Goal: Use online tool/utility: Utilize a website feature to perform a specific function

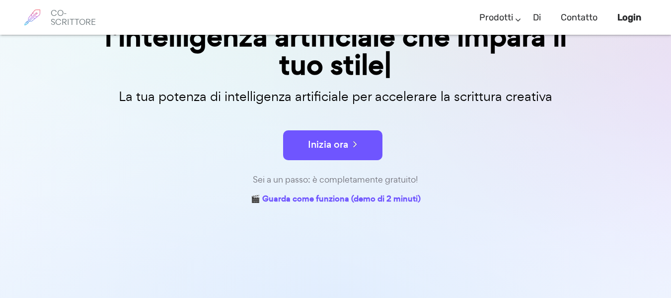
scroll to position [149, 0]
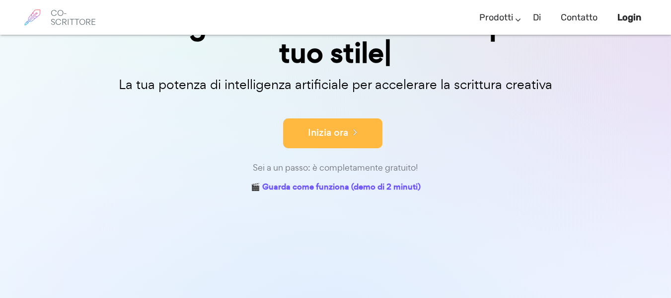
click at [340, 140] on button "Inizia ora" at bounding box center [332, 133] width 99 height 30
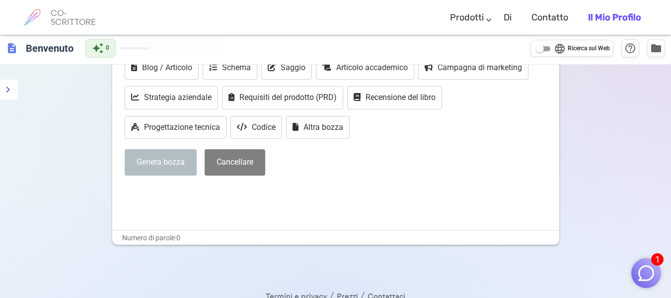
scroll to position [149, 0]
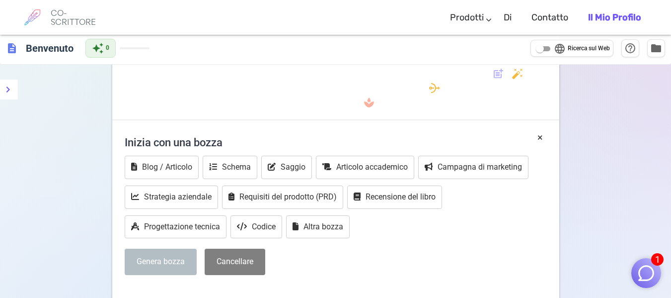
click at [173, 256] on font "Genera bozza" at bounding box center [161, 260] width 48 height 9
click at [373, 271] on icon "Vicino" at bounding box center [378, 274] width 10 height 10
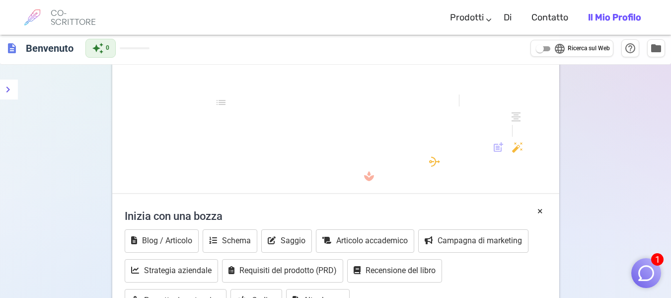
scroll to position [222, 0]
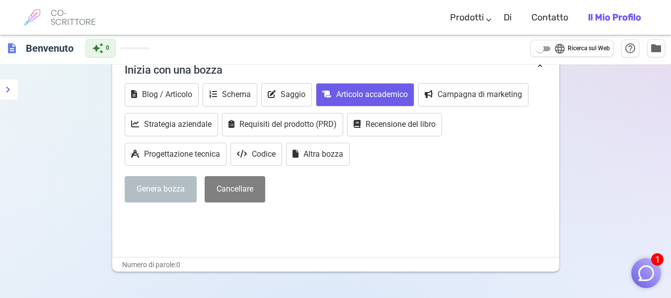
click at [362, 101] on button "Articolo accademico" at bounding box center [365, 94] width 98 height 23
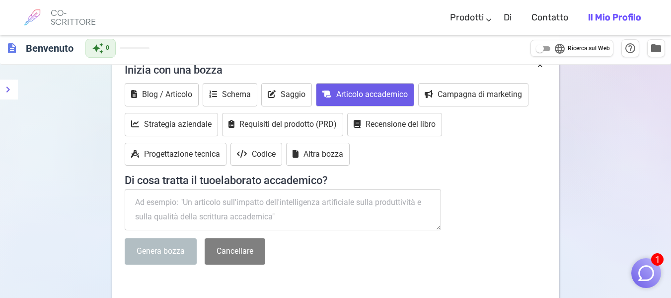
click at [201, 208] on textarea at bounding box center [283, 210] width 317 height 42
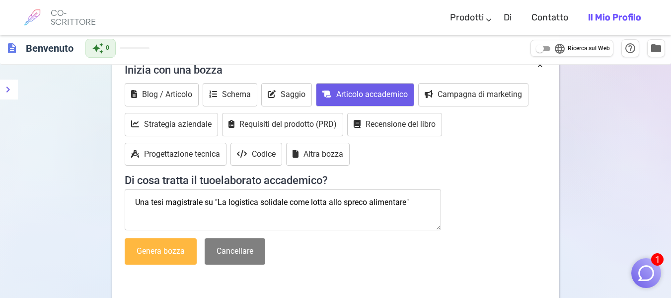
type textarea "Una tesi magistrale su "La logistica solidale come lotta allo spreco alimentare""
click at [184, 243] on button "Genera bozza" at bounding box center [161, 251] width 72 height 26
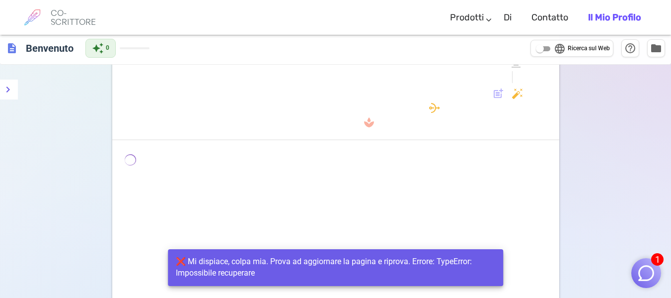
scroll to position [172, 0]
click at [639, 274] on img "button" at bounding box center [646, 272] width 19 height 19
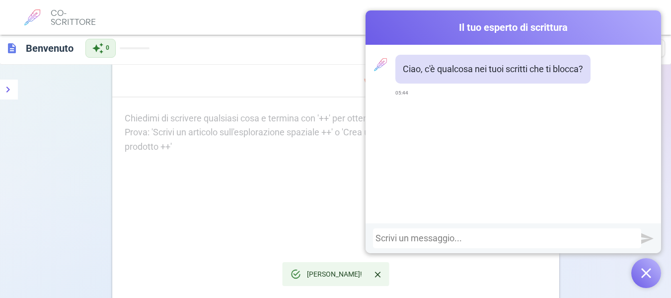
click at [75, 168] on div "formato_grassetto formato_corsivo formato_sottolineato sembra_uno sembra_due se…" at bounding box center [335, 148] width 671 height 506
click at [605, 284] on div "Coautore Il tuo esperto di scrittura Ciao, c'è qualcosa nei tuoi scritti che ti…" at bounding box center [514, 148] width 296 height 277
click at [650, 280] on button "button" at bounding box center [646, 273] width 30 height 30
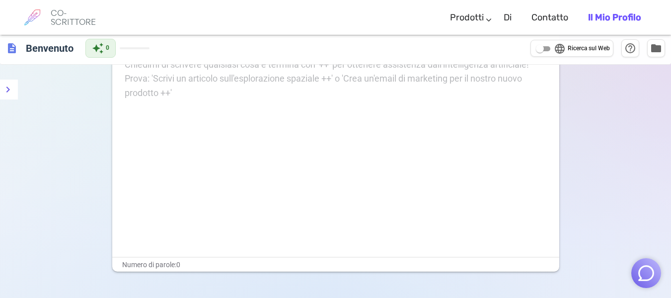
scroll to position [126, 0]
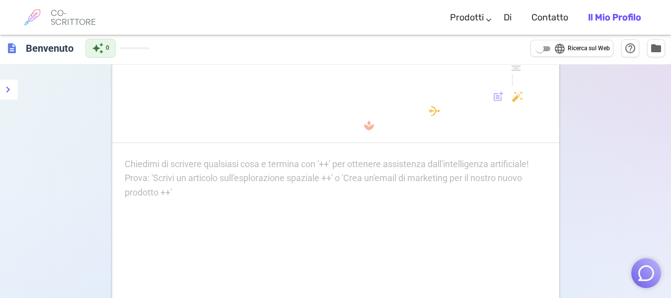
click at [151, 170] on p "Chiedimi di scrivere qualsiasi cosa e termina con '++' per ottenere assistenza …" at bounding box center [336, 164] width 422 height 14
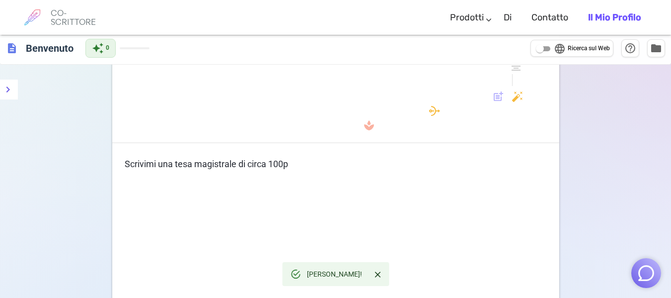
click at [293, 163] on p "Scrivimi una tesa magistrale di circa 100p" at bounding box center [336, 164] width 422 height 14
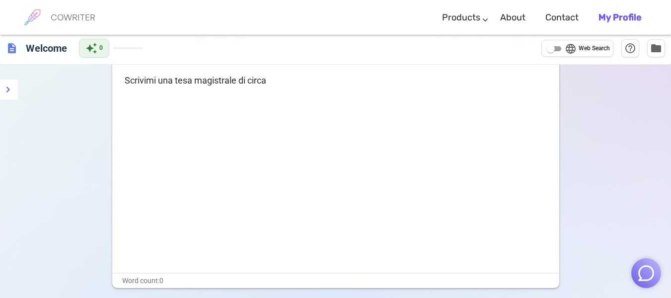
scroll to position [0, 0]
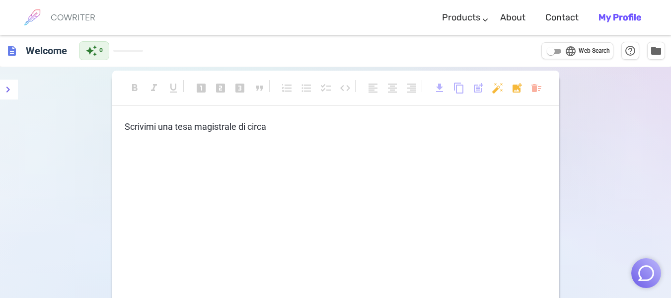
click at [204, 210] on div "Scrivimi una tesa magistrale di circa" at bounding box center [335, 219] width 447 height 199
click at [187, 127] on span "Scrivimi una tesa magistrale di circa" at bounding box center [196, 126] width 142 height 10
click at [266, 128] on span "Scrivimi una tesa magistrale di circa" at bounding box center [196, 126] width 142 height 10
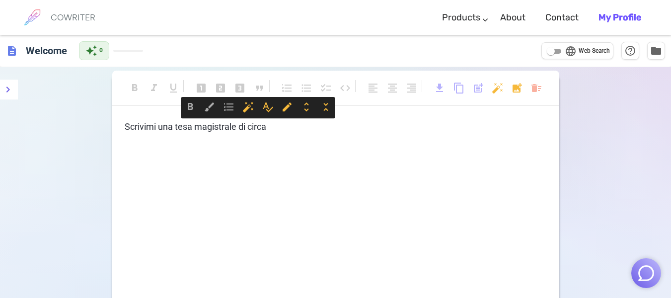
drag, startPoint x: 267, startPoint y: 128, endPoint x: 247, endPoint y: 128, distance: 20.4
click at [247, 128] on span "Scrivimi una tesa magistrale di circa" at bounding box center [196, 126] width 142 height 10
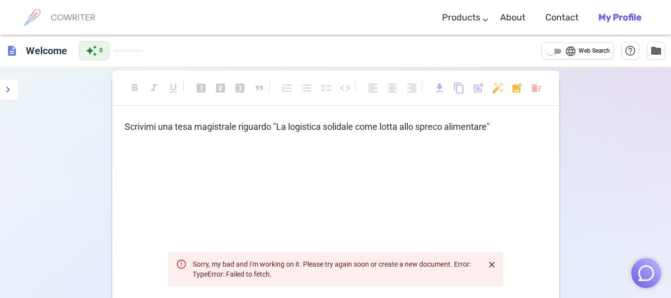
click at [490, 265] on icon "Close" at bounding box center [492, 264] width 10 height 10
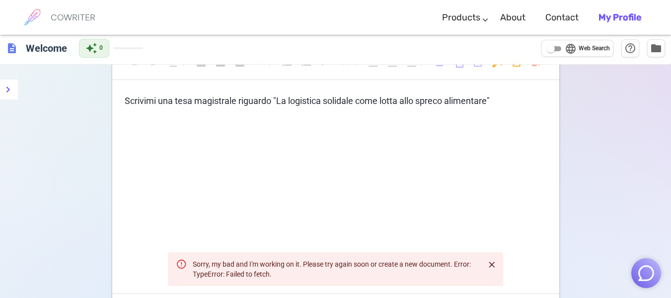
scroll to position [50, 0]
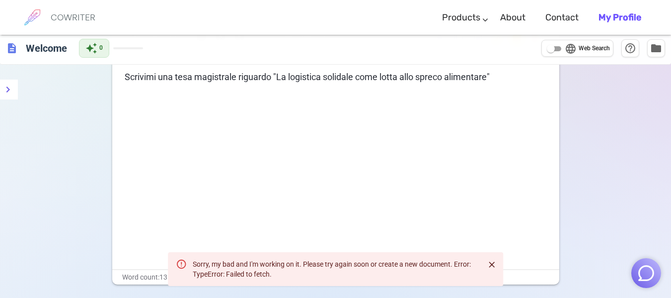
click at [488, 261] on icon "Close" at bounding box center [492, 264] width 10 height 10
click at [107, 178] on div "format_bold format_italic format_underlined looks_one looks_two looks_3 format_…" at bounding box center [335, 188] width 671 height 342
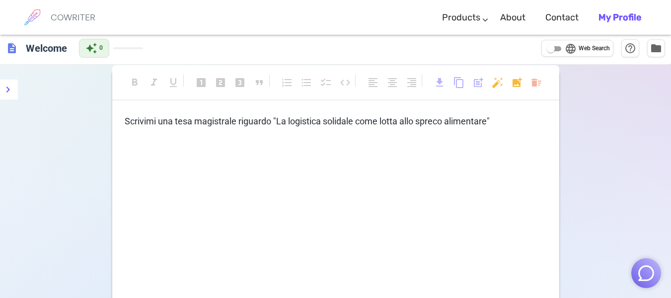
scroll to position [0, 0]
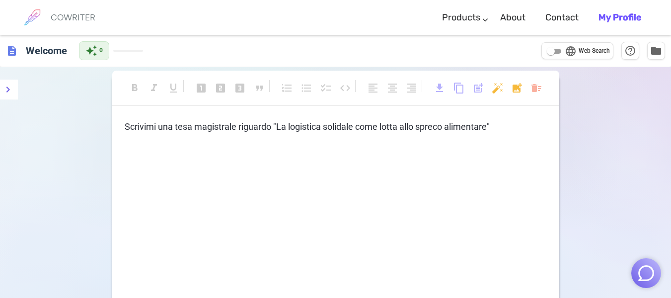
click at [502, 130] on p "Scrivimi una [PERSON_NAME] riguardo "La logistica solidale come lotta allo spre…" at bounding box center [336, 127] width 422 height 14
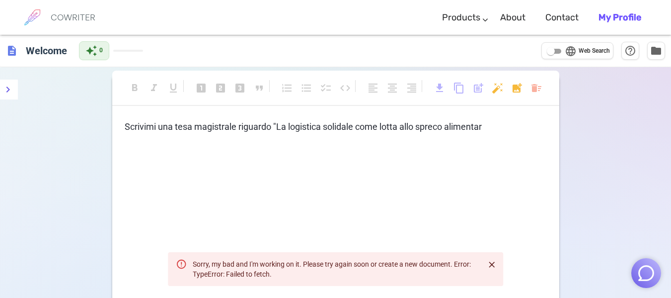
click at [634, 131] on div "format_bold format_italic format_underlined looks_one looks_two looks_3 format_…" at bounding box center [335, 238] width 671 height 342
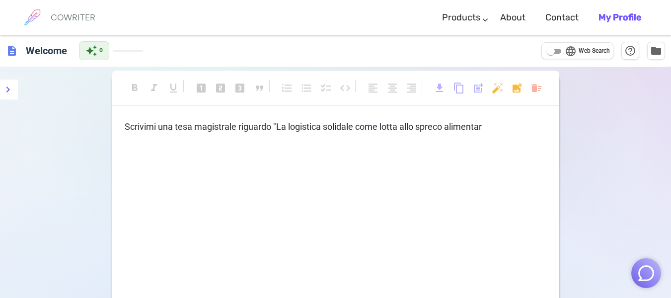
click at [53, 19] on h6 "COWRITER" at bounding box center [73, 17] width 45 height 9
click at [81, 18] on h6 "COWRITER" at bounding box center [73, 17] width 45 height 9
click at [3, 86] on icon "menu" at bounding box center [8, 89] width 12 height 12
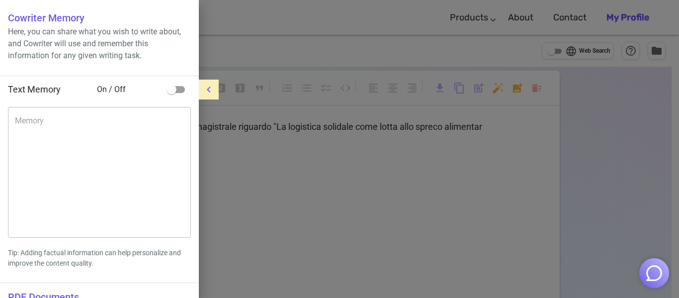
click at [206, 88] on icon "menu" at bounding box center [209, 89] width 12 height 12
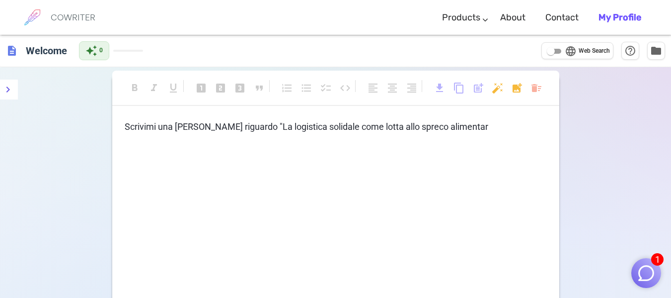
click at [522, 165] on div "Scrivimi una [PERSON_NAME] riguardo "La logistica solidale come lotta allo spre…" at bounding box center [335, 219] width 447 height 199
click at [493, 130] on p "Scrivimi una [PERSON_NAME] riguardo "La logistica solidale come lotta allo spre…" at bounding box center [336, 127] width 422 height 14
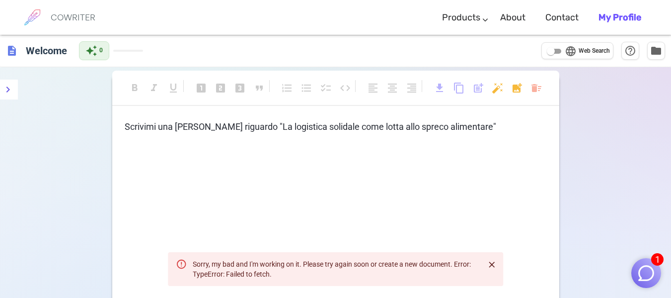
click at [490, 265] on icon "Close" at bounding box center [492, 264] width 10 height 10
click at [637, 265] on img "button" at bounding box center [646, 272] width 19 height 19
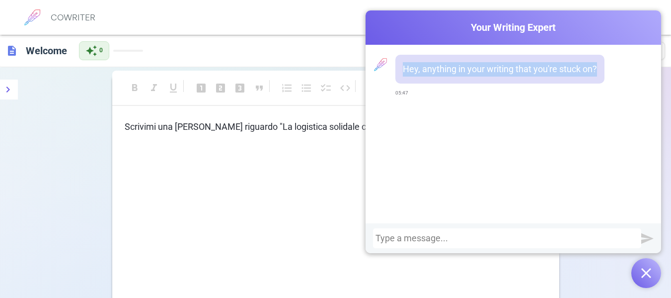
drag, startPoint x: 400, startPoint y: 69, endPoint x: 650, endPoint y: 70, distance: 249.9
click at [650, 70] on div "Hey, anything in your writing that you're stuck on? 05:47" at bounding box center [514, 134] width 296 height 178
copy p "Hey, anything in your writing that you're stuck on?"
click at [656, 271] on button "button" at bounding box center [646, 273] width 30 height 30
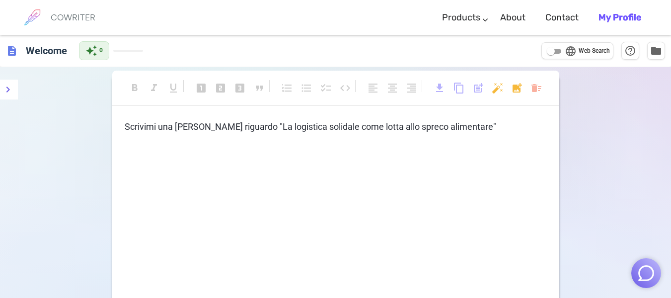
click at [510, 144] on div "Scrivimi una [PERSON_NAME] riguardo "La logistica solidale come lotta allo spre…" at bounding box center [335, 219] width 447 height 199
click at [497, 118] on div "format_bold format_italic format_underlined looks_one looks_two looks_3 format_…" at bounding box center [335, 204] width 447 height 259
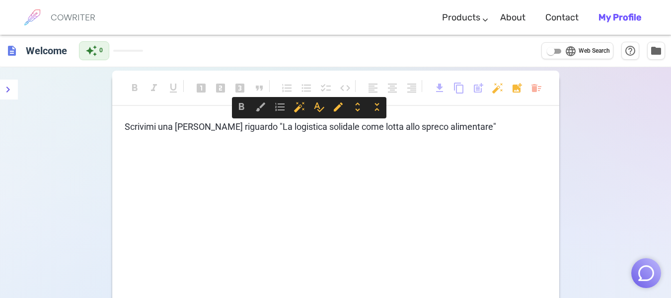
drag, startPoint x: 500, startPoint y: 124, endPoint x: 0, endPoint y: 124, distance: 499.7
click at [0, 124] on div "format_bold format_italic format_underlined looks_one looks_two looks_3 format_…" at bounding box center [335, 238] width 671 height 342
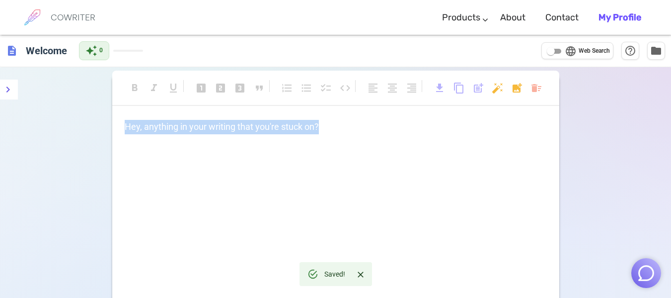
drag, startPoint x: 326, startPoint y: 131, endPoint x: 13, endPoint y: 134, distance: 313.0
click at [13, 134] on div "format_bold format_italic format_underlined looks_one looks_two looks_3 format_…" at bounding box center [335, 238] width 671 height 342
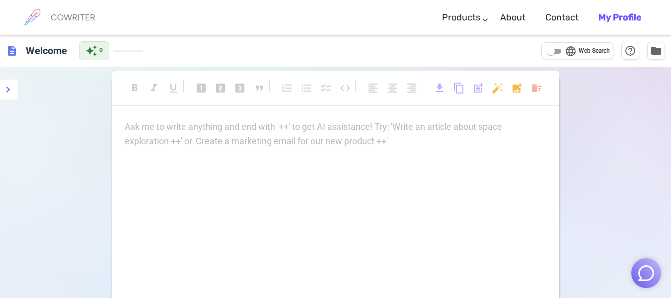
click at [219, 134] on p "Ask me to write anything and end with '++' to get AI assistance! Try: 'Write an…" at bounding box center [336, 127] width 422 height 14
